Goal: Task Accomplishment & Management: Complete application form

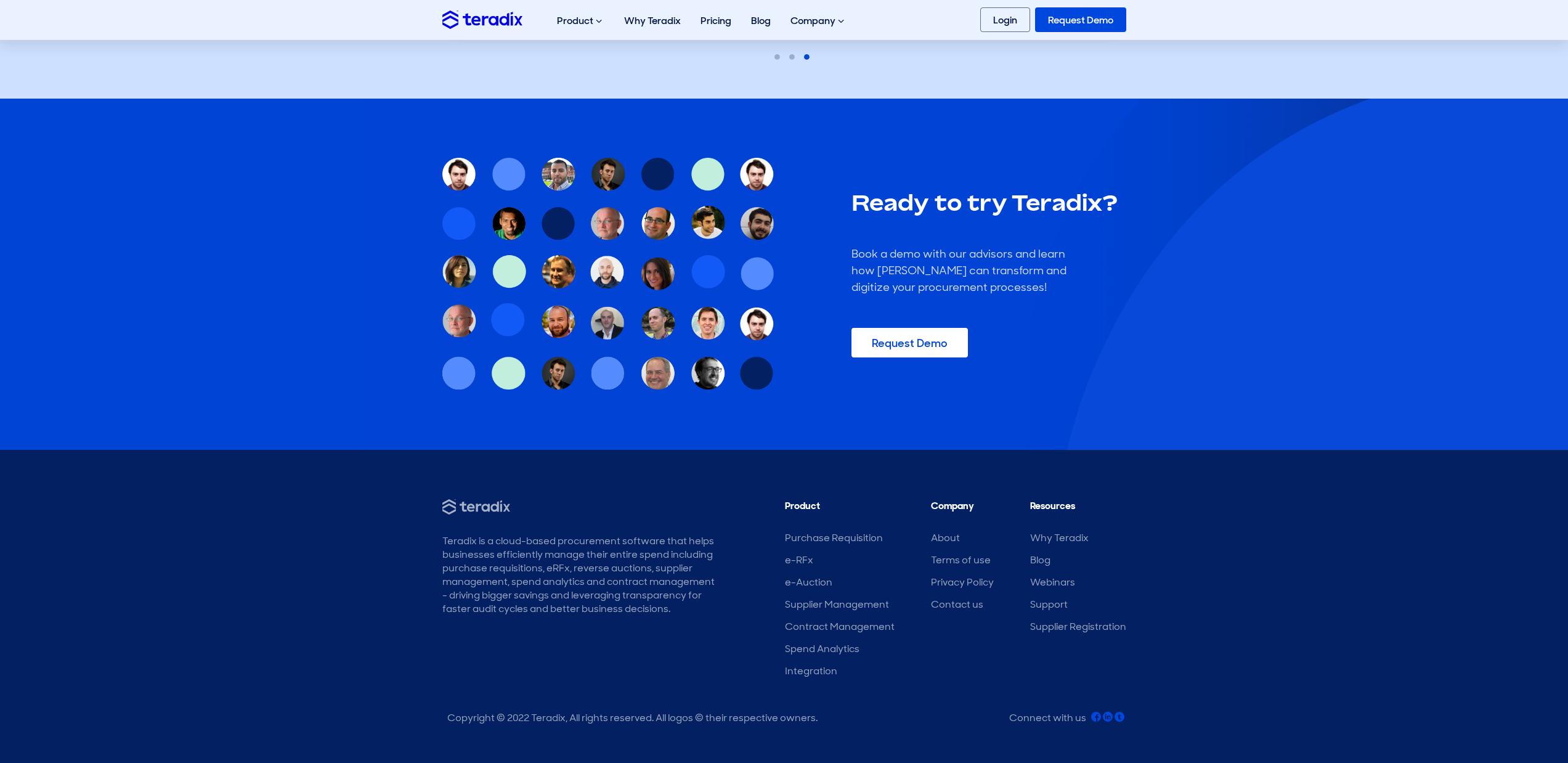
drag, startPoint x: 966, startPoint y: 677, endPoint x: 966, endPoint y: 652, distance: 25.0
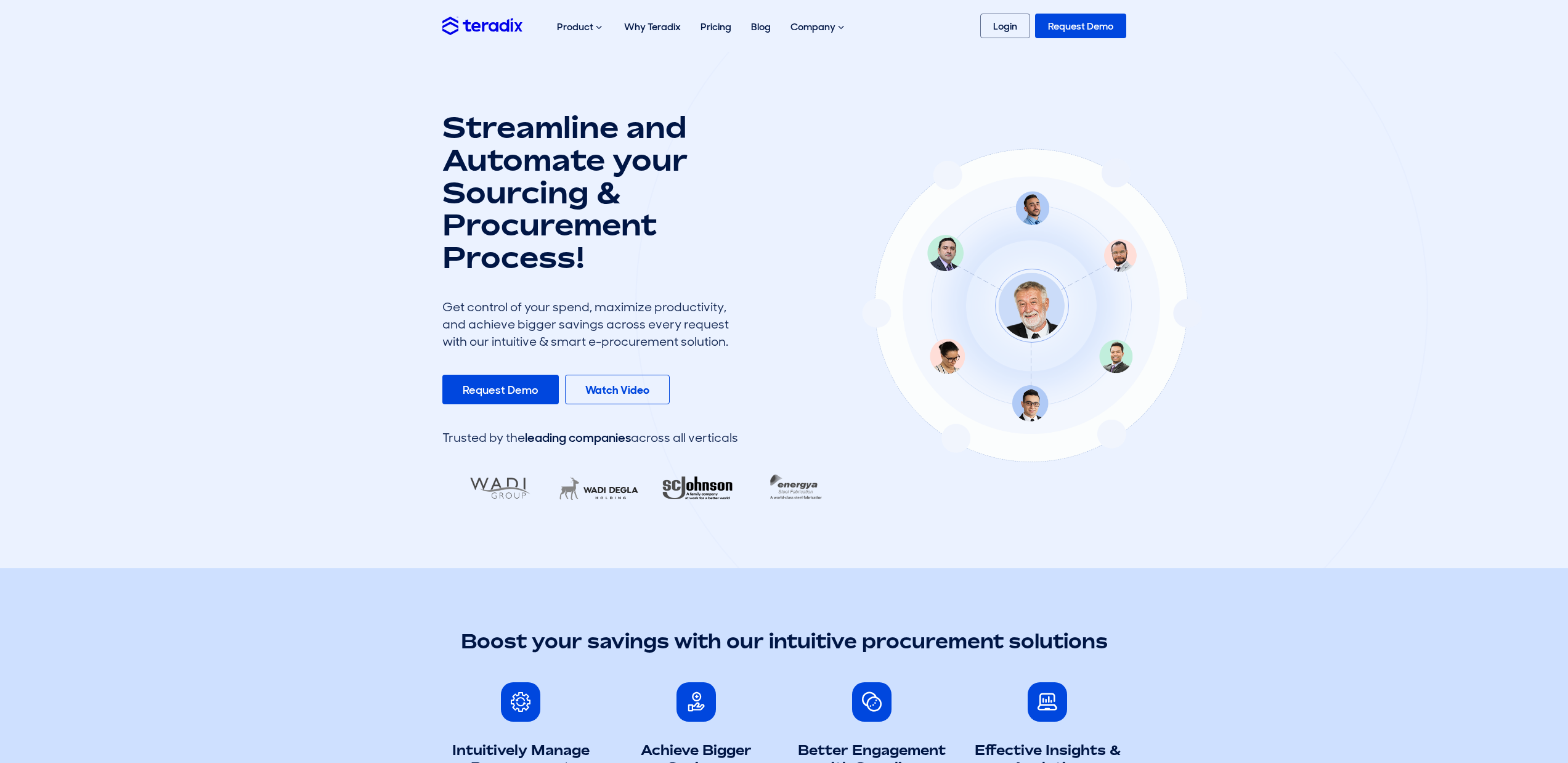
drag, startPoint x: 915, startPoint y: 708, endPoint x: 934, endPoint y: 424, distance: 284.6
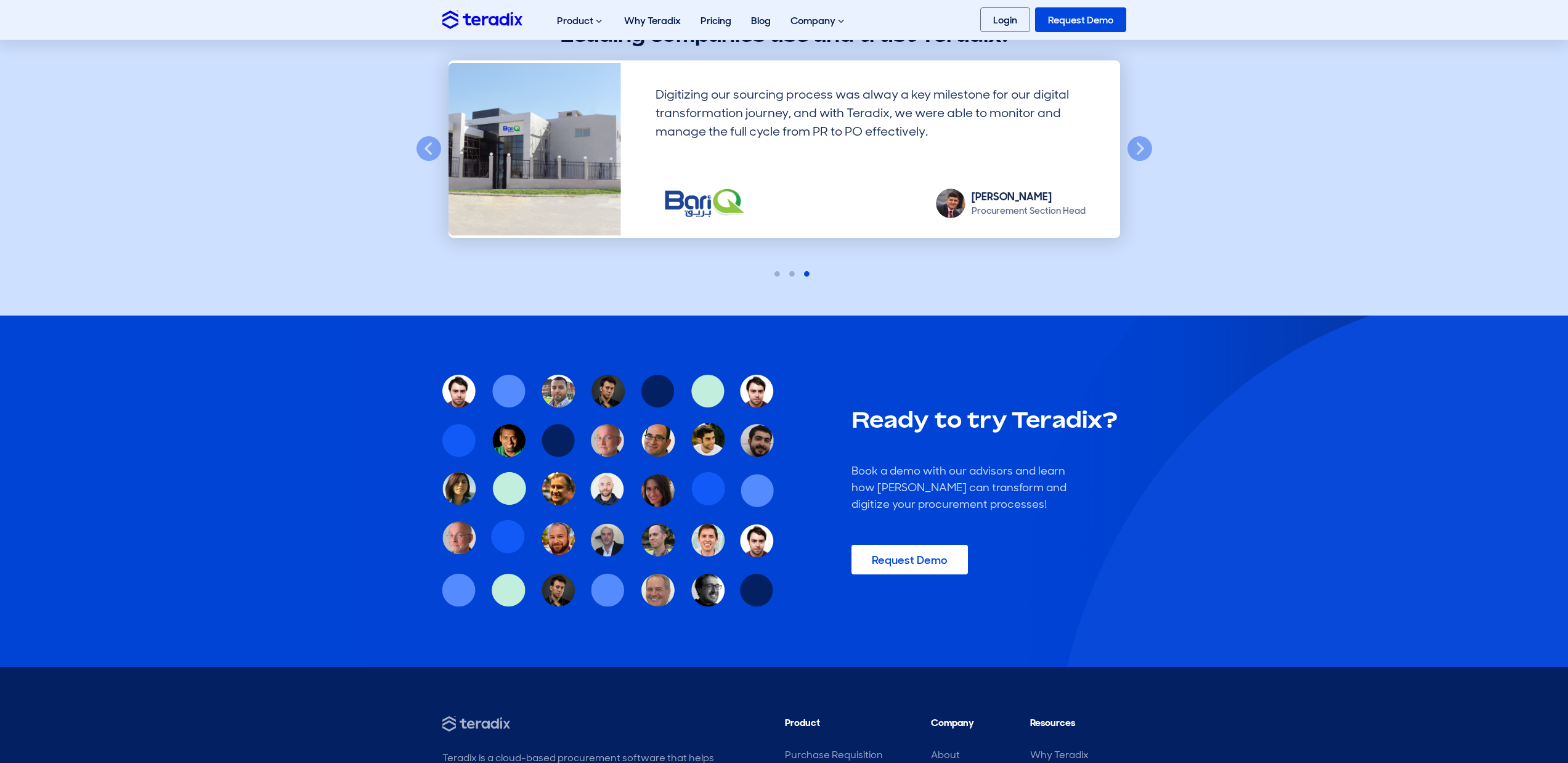
scroll to position [3598, 0]
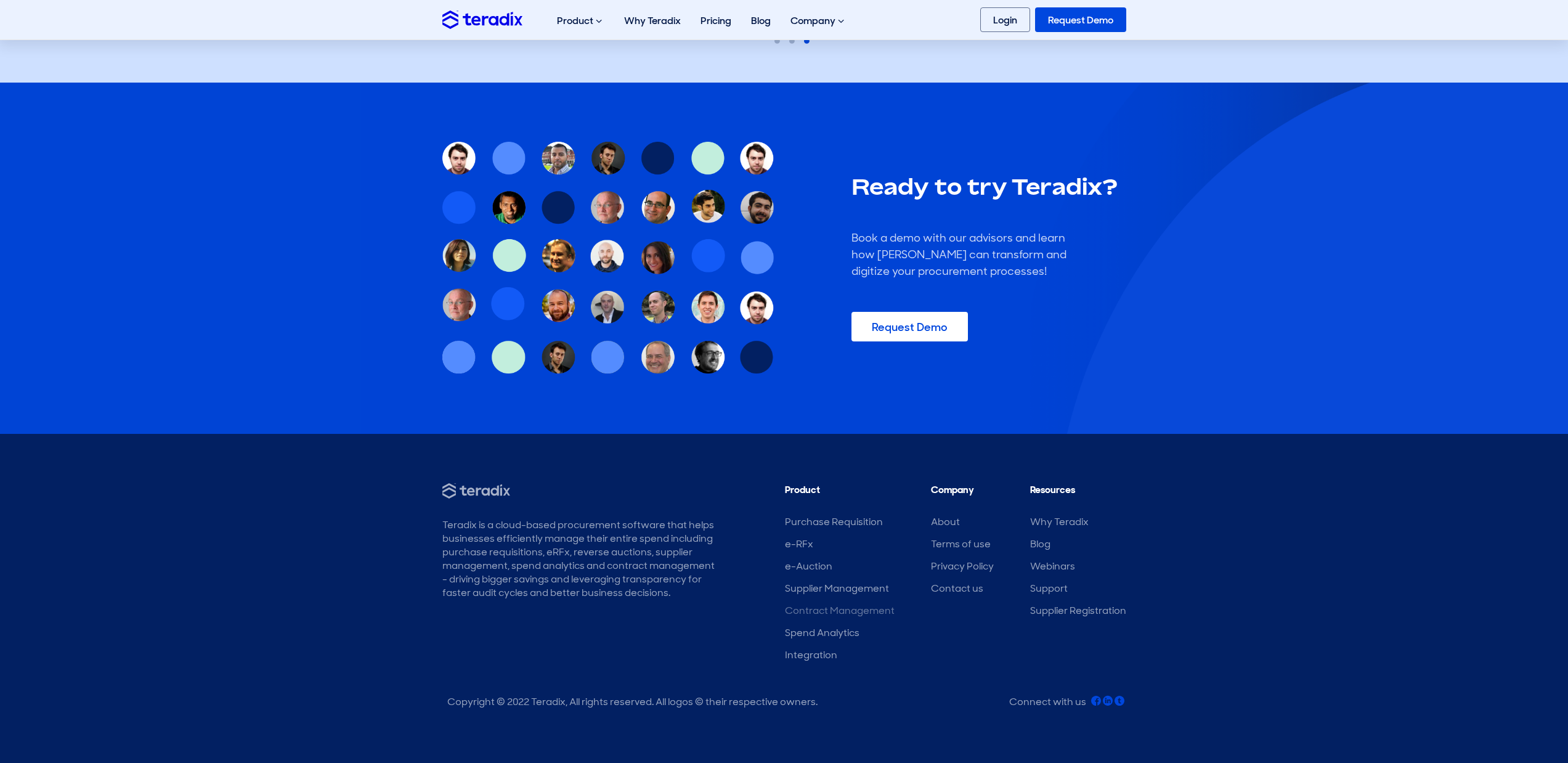
click at [841, 612] on link "Contract Management" at bounding box center [839, 611] width 110 height 13
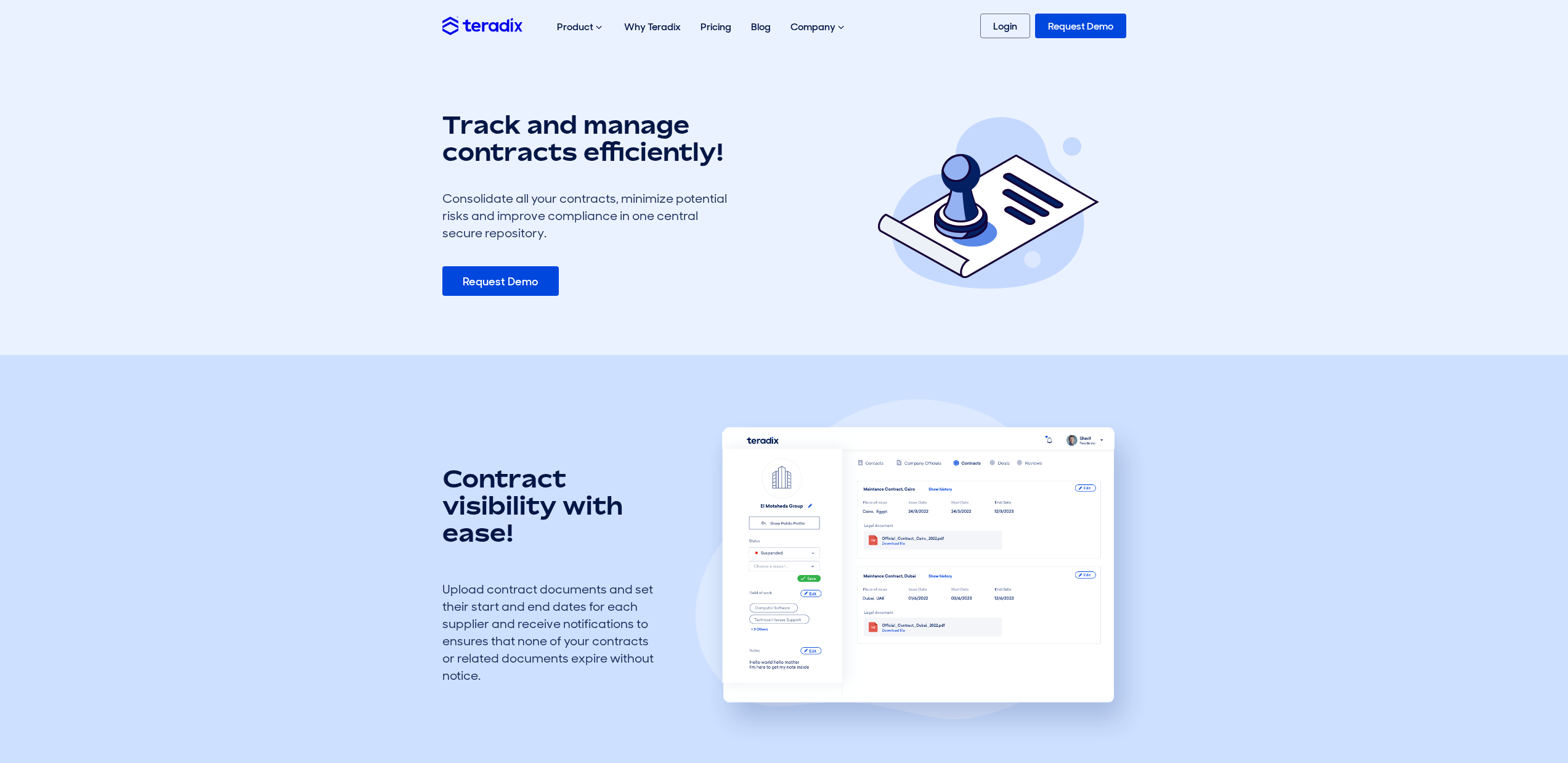
drag, startPoint x: 1254, startPoint y: 687, endPoint x: 1270, endPoint y: 424, distance: 263.5
drag, startPoint x: 891, startPoint y: 699, endPoint x: 920, endPoint y: 418, distance: 282.5
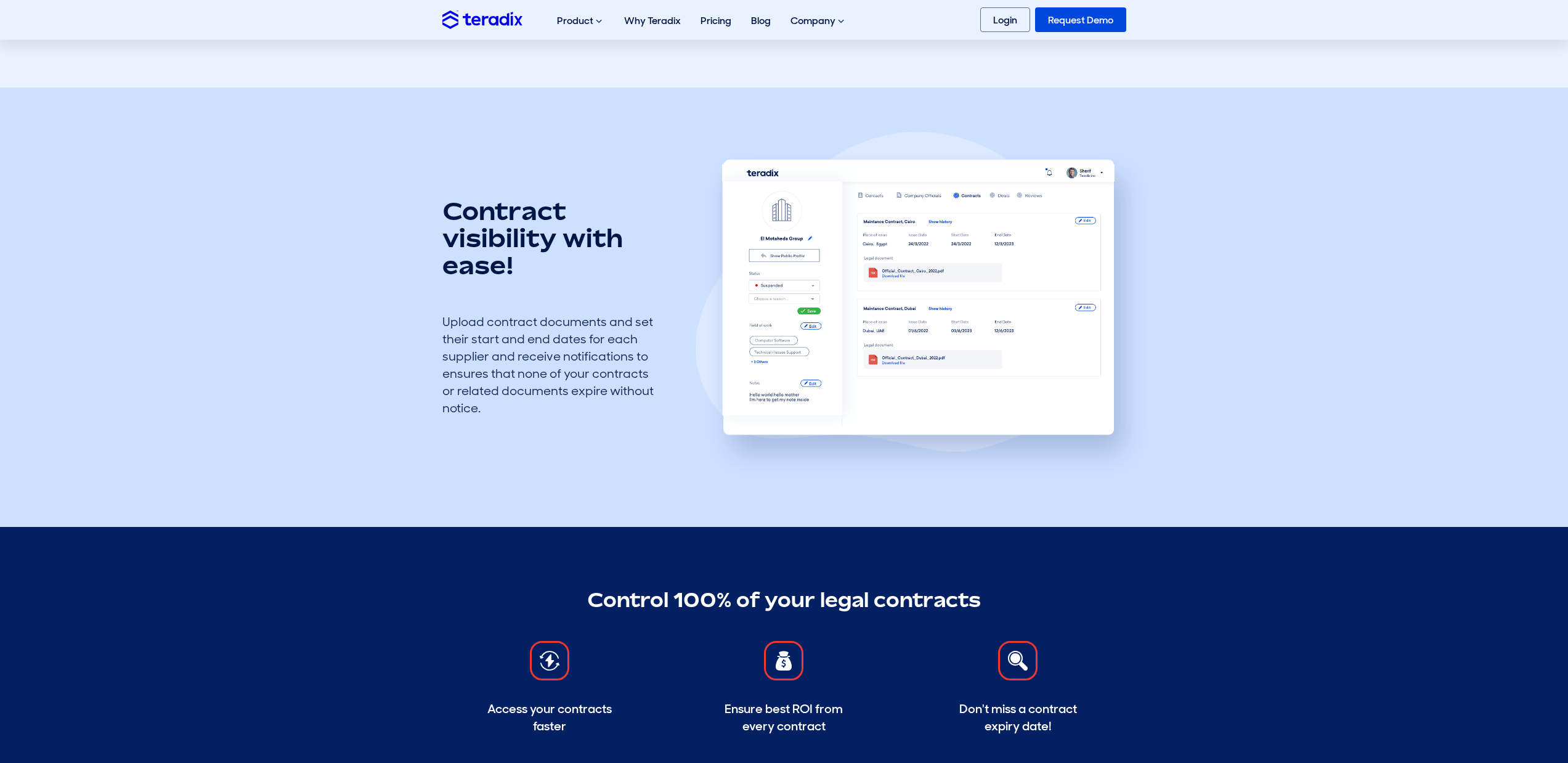
scroll to position [1348, 0]
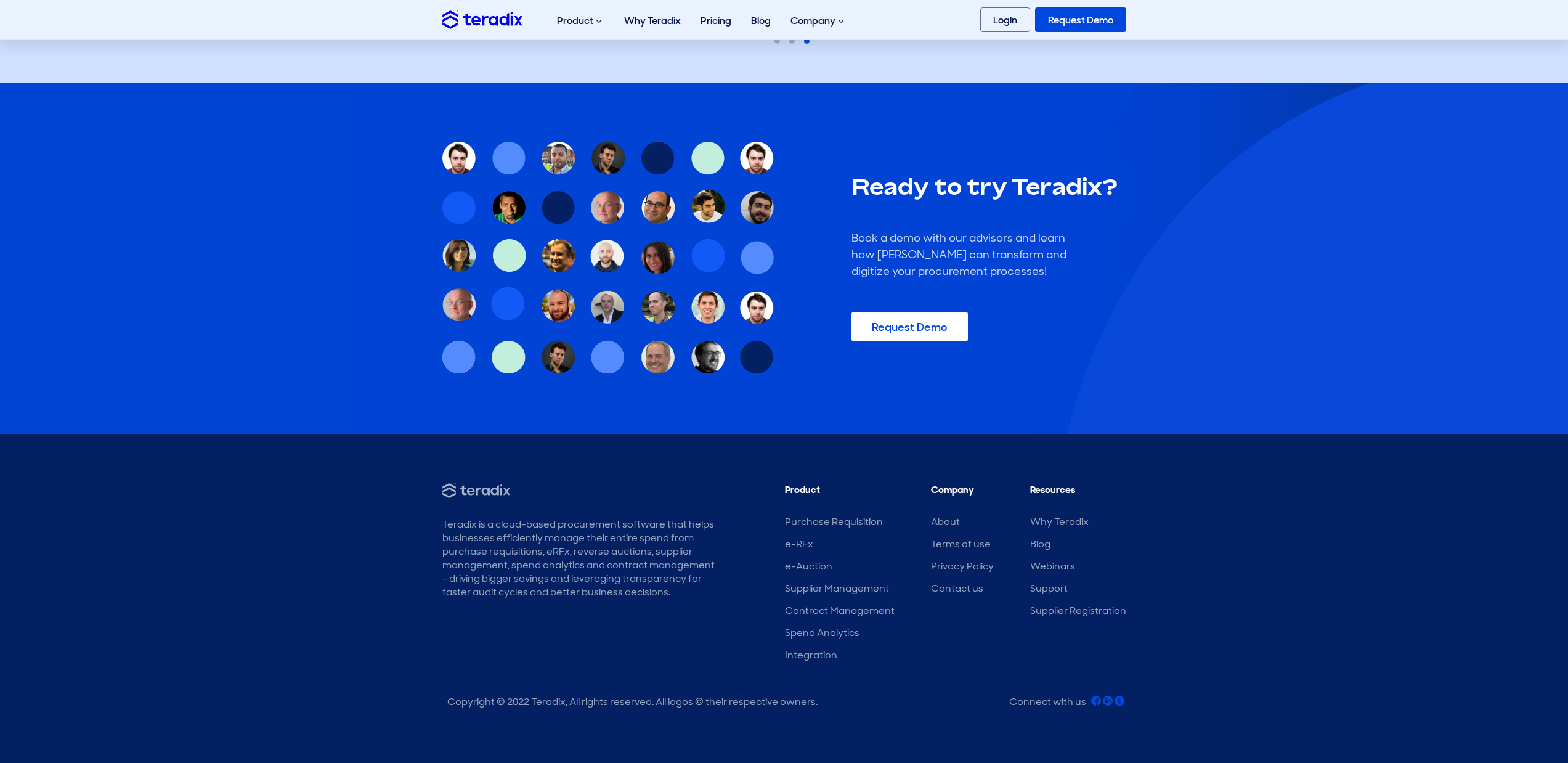
click at [1108, 703] on icon at bounding box center [1108, 700] width 10 height 10
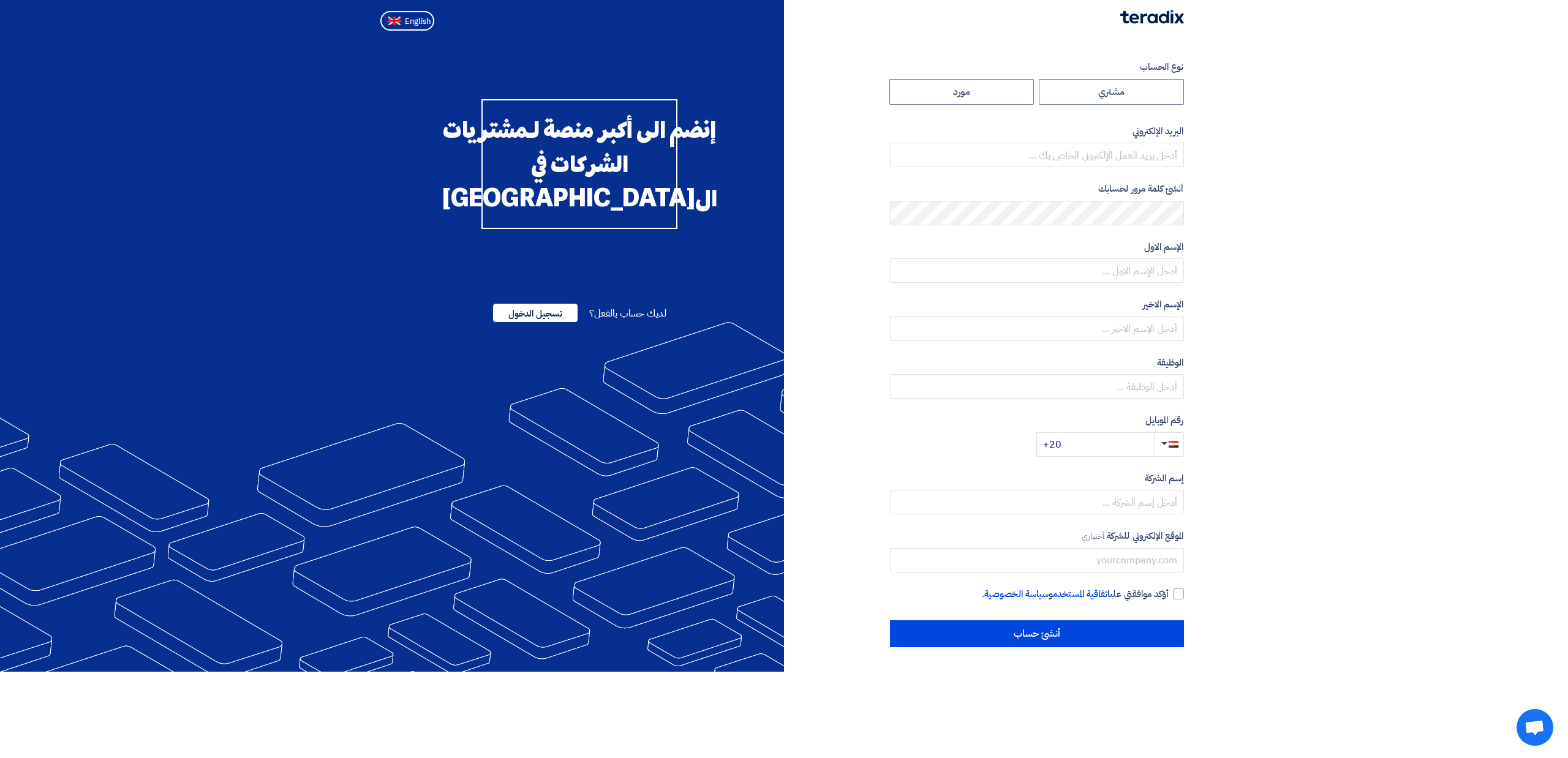
click at [973, 105] on form "نوع الحساب مشتري مورد البريد الإلكتروني أنشئ كلمة مرور لحسابك الإسم الاول الإسم…" at bounding box center [1037, 258] width 294 height 397
click at [991, 99] on label "مورد" at bounding box center [962, 92] width 145 height 26
click at [991, 99] on input "مورد" at bounding box center [962, 92] width 144 height 25
radio input "true"
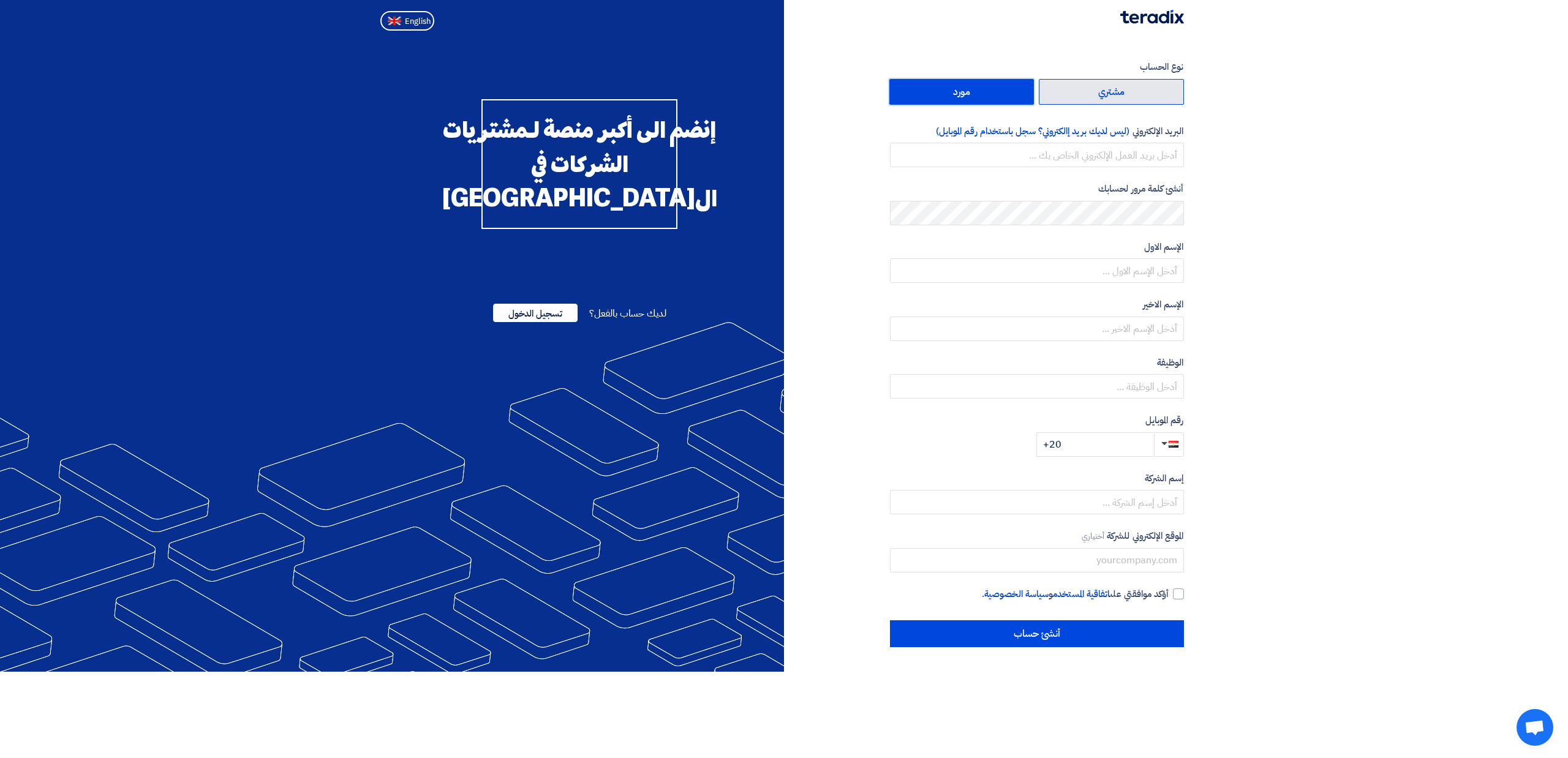
click at [1117, 98] on label "مشتري" at bounding box center [1112, 92] width 145 height 26
click at [1117, 98] on input "مشتري" at bounding box center [1111, 92] width 144 height 25
radio input "true"
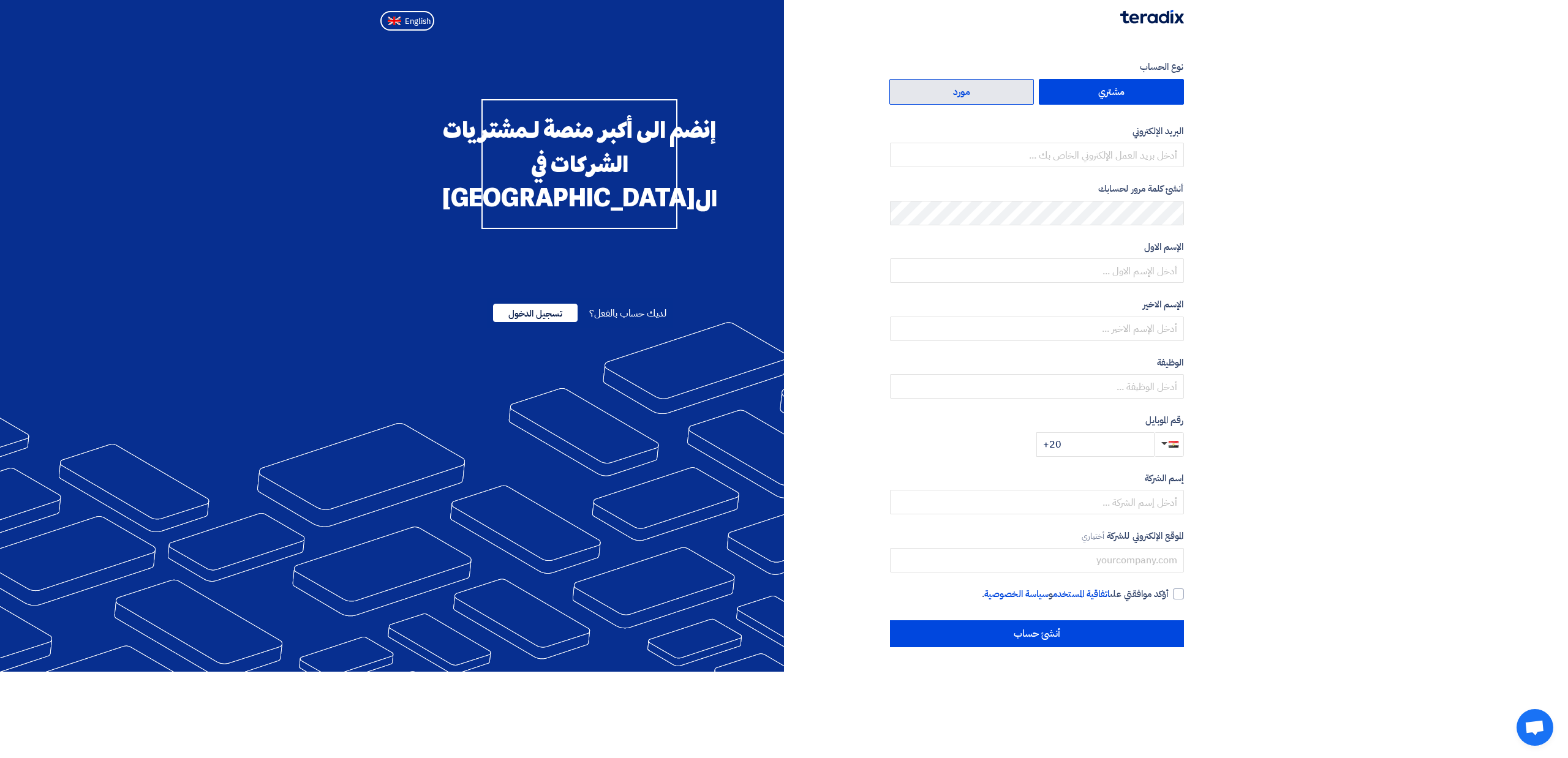
click at [1011, 96] on label "مورد" at bounding box center [962, 92] width 145 height 26
click at [1011, 96] on input "مورد" at bounding box center [962, 92] width 144 height 25
radio input "true"
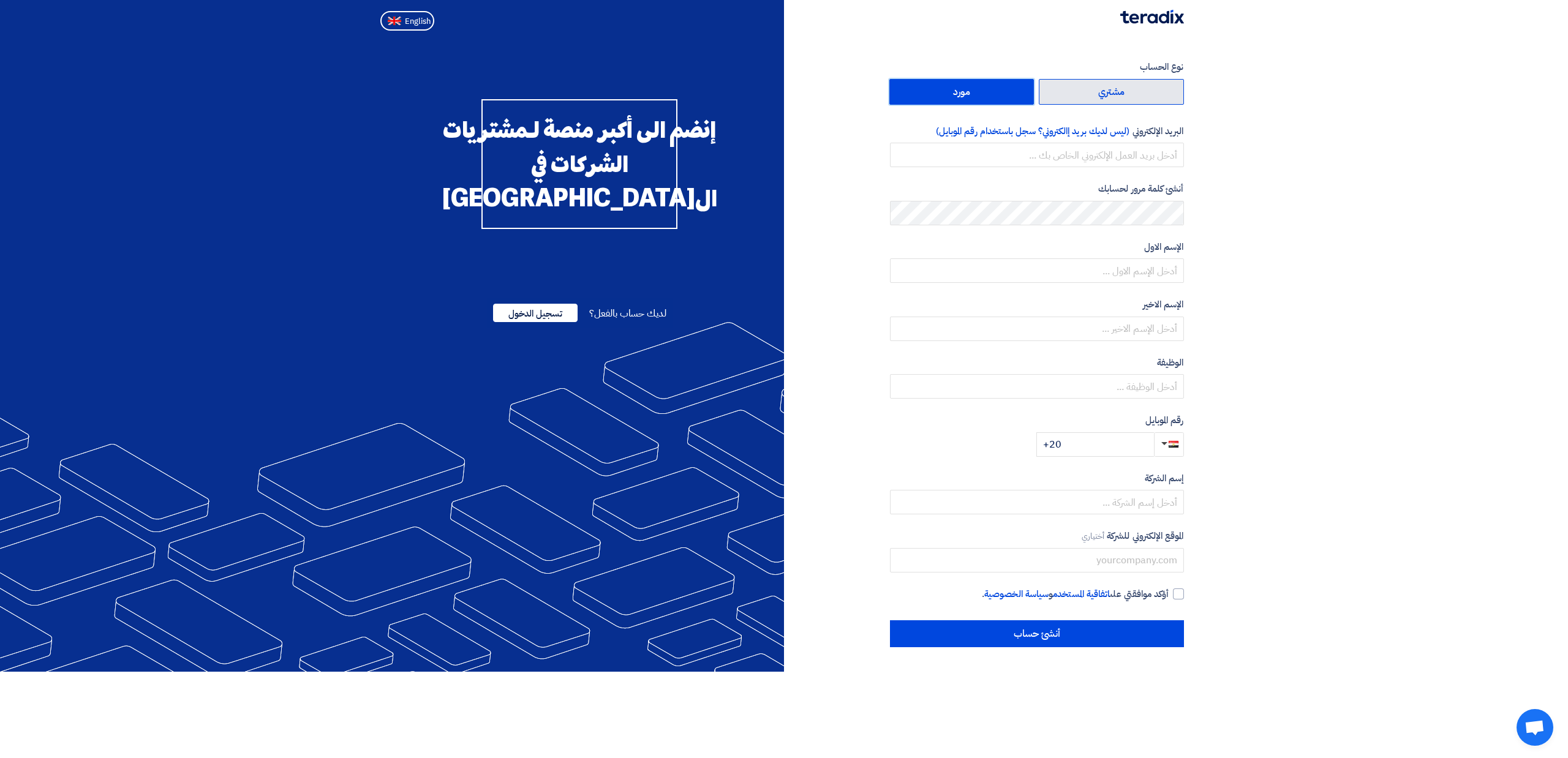
click at [1126, 96] on label "مشتري" at bounding box center [1112, 92] width 145 height 26
click at [1126, 96] on input "مشتري" at bounding box center [1111, 92] width 144 height 25
radio input "true"
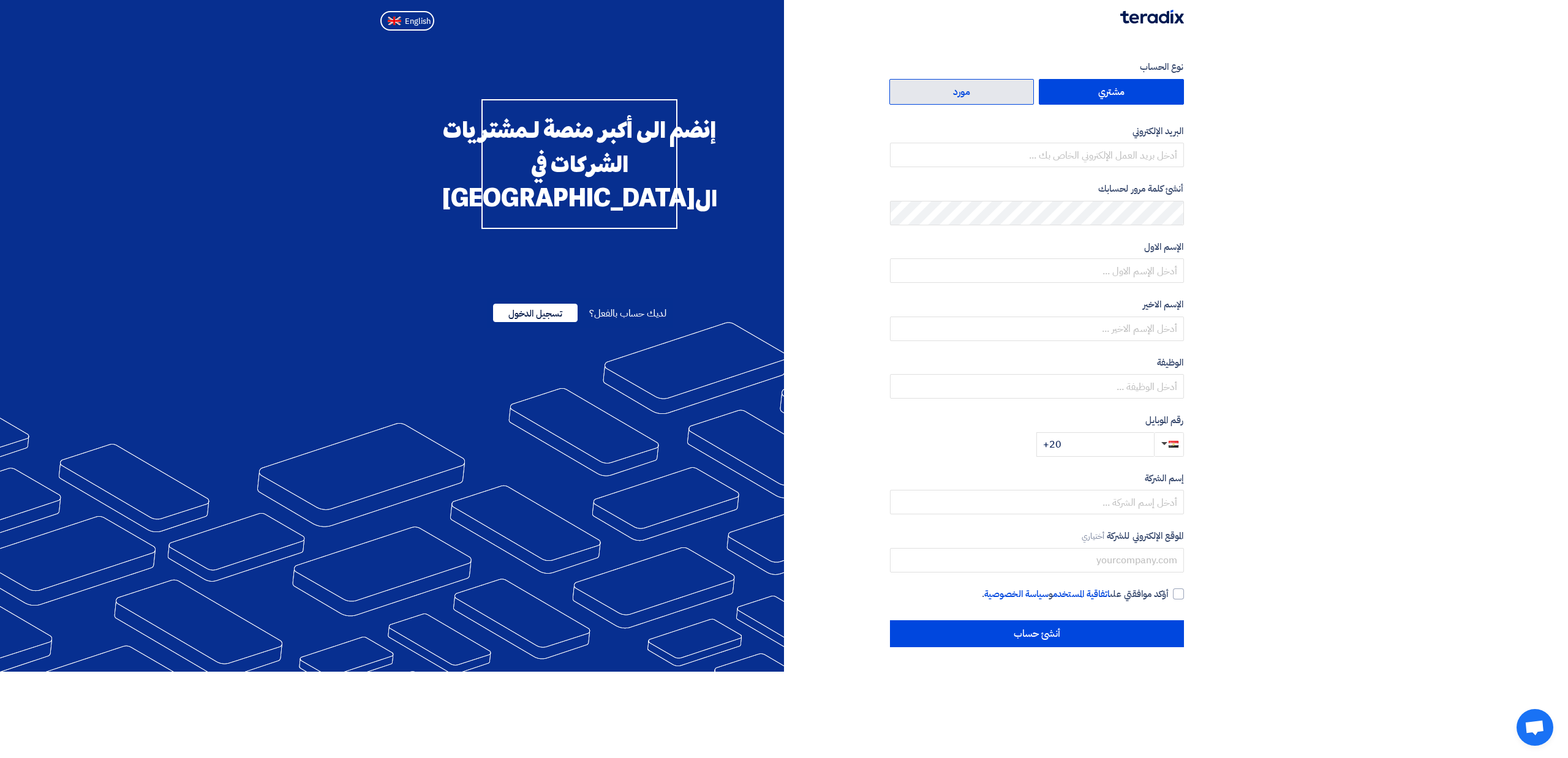
click at [977, 93] on label "مورد" at bounding box center [962, 92] width 145 height 26
click at [977, 93] on input "مورد" at bounding box center [962, 92] width 144 height 25
radio input "true"
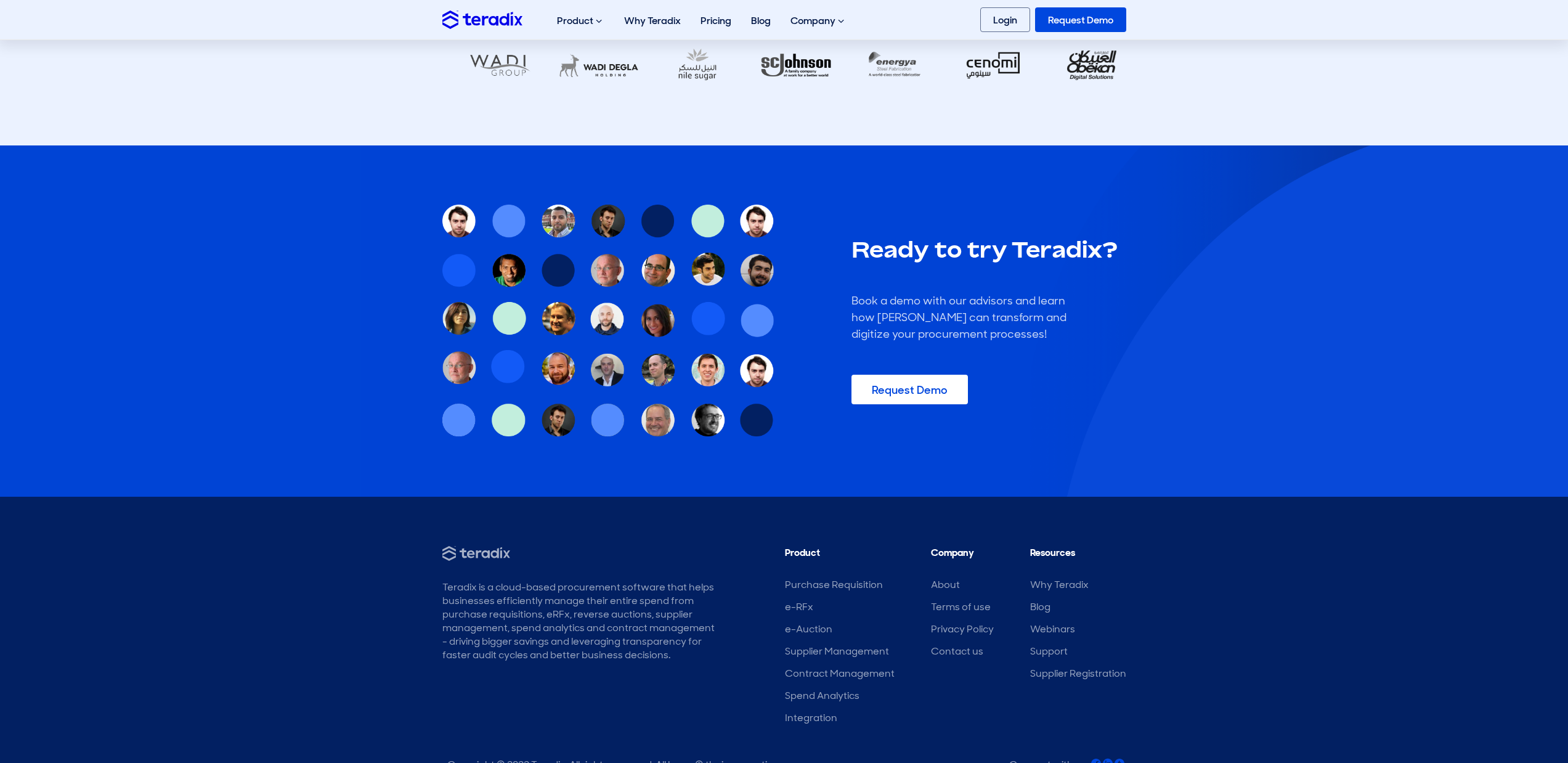
scroll to position [2296, 0]
